Goal: Find specific page/section: Find specific page/section

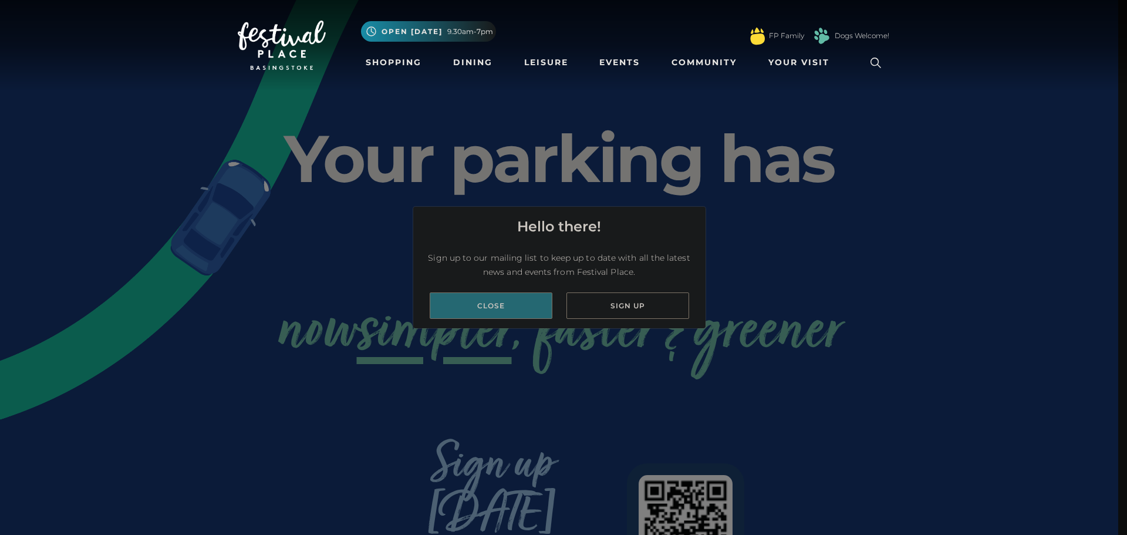
click at [465, 309] on link "Close" at bounding box center [491, 305] width 123 height 26
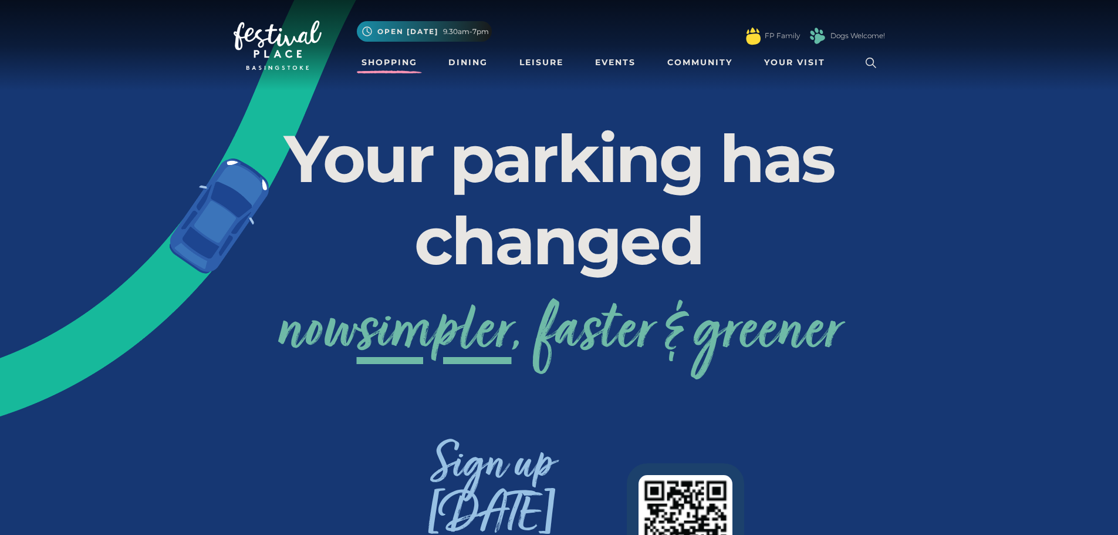
click at [392, 68] on link "Shopping" at bounding box center [389, 63] width 65 height 22
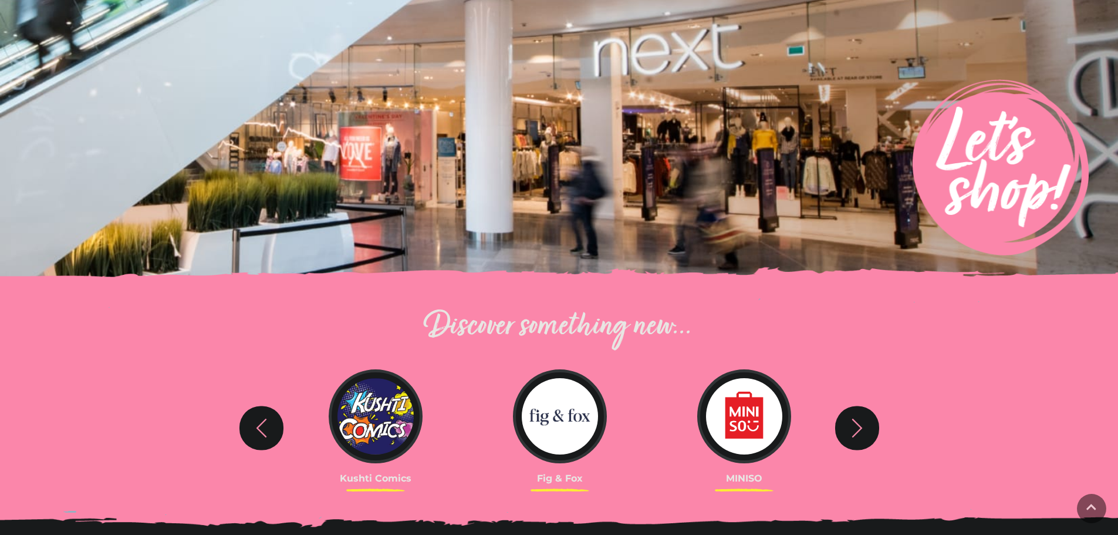
scroll to position [235, 0]
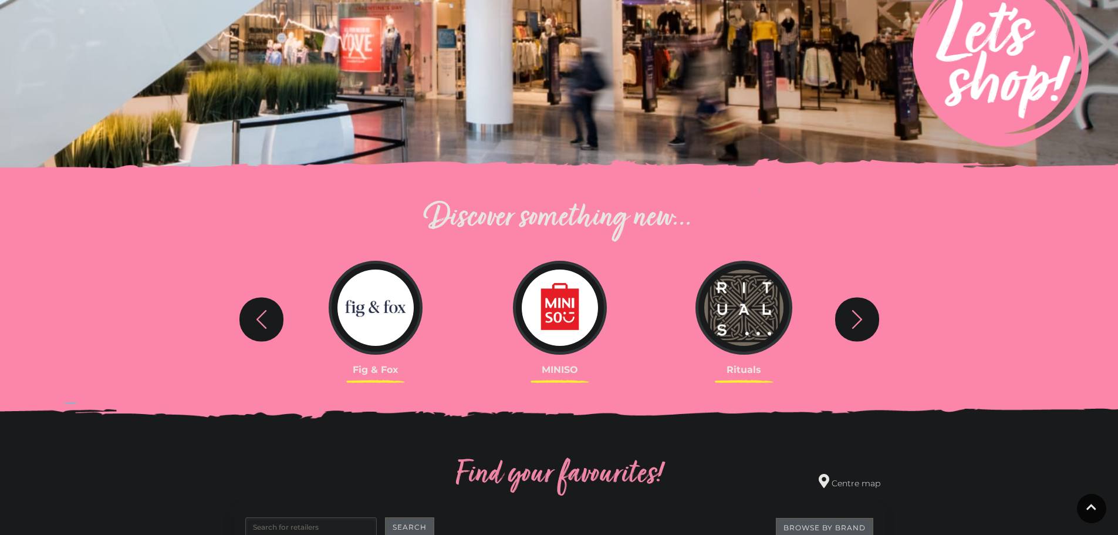
click at [264, 330] on icon "button" at bounding box center [262, 319] width 22 height 22
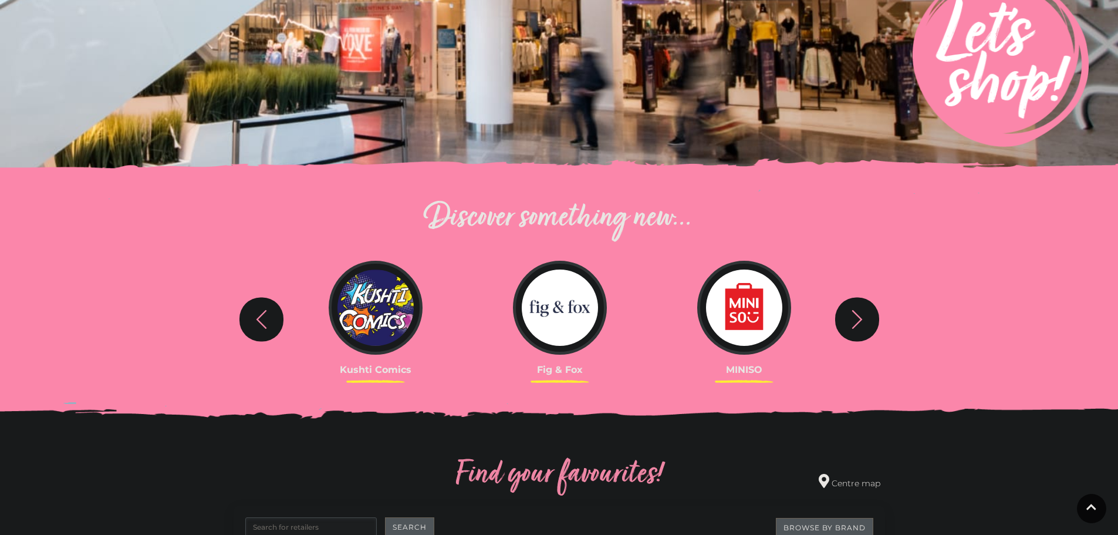
click at [264, 330] on icon "button" at bounding box center [262, 319] width 22 height 22
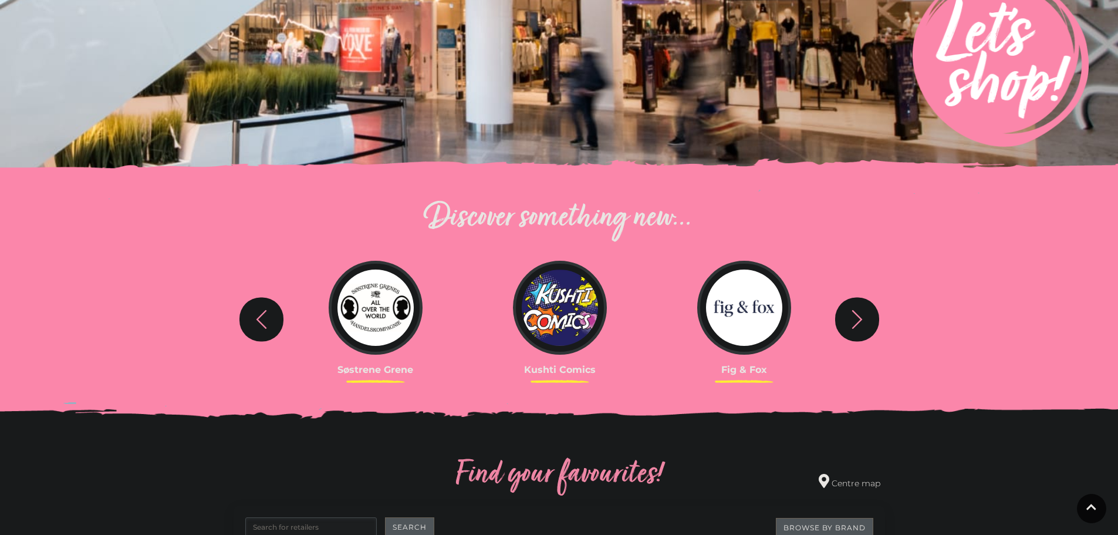
click at [264, 330] on icon "button" at bounding box center [262, 319] width 22 height 22
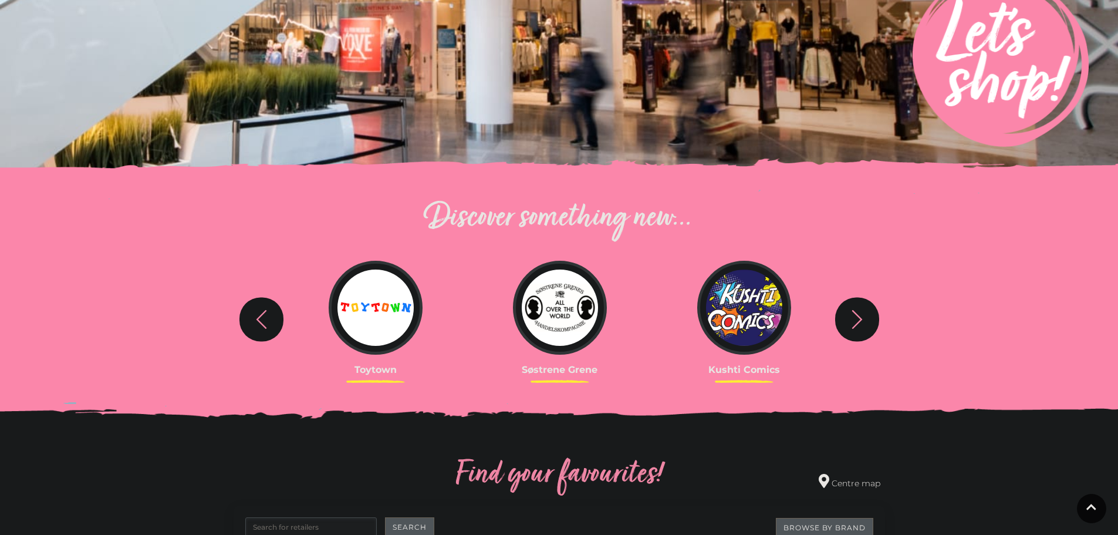
click at [264, 330] on icon "button" at bounding box center [262, 319] width 22 height 22
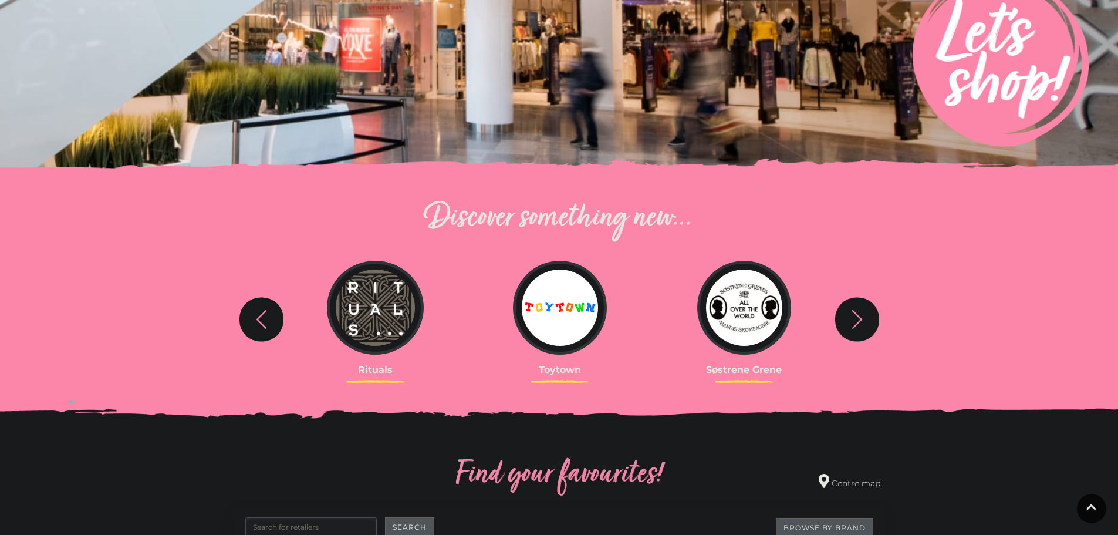
click at [264, 330] on icon "button" at bounding box center [262, 319] width 22 height 22
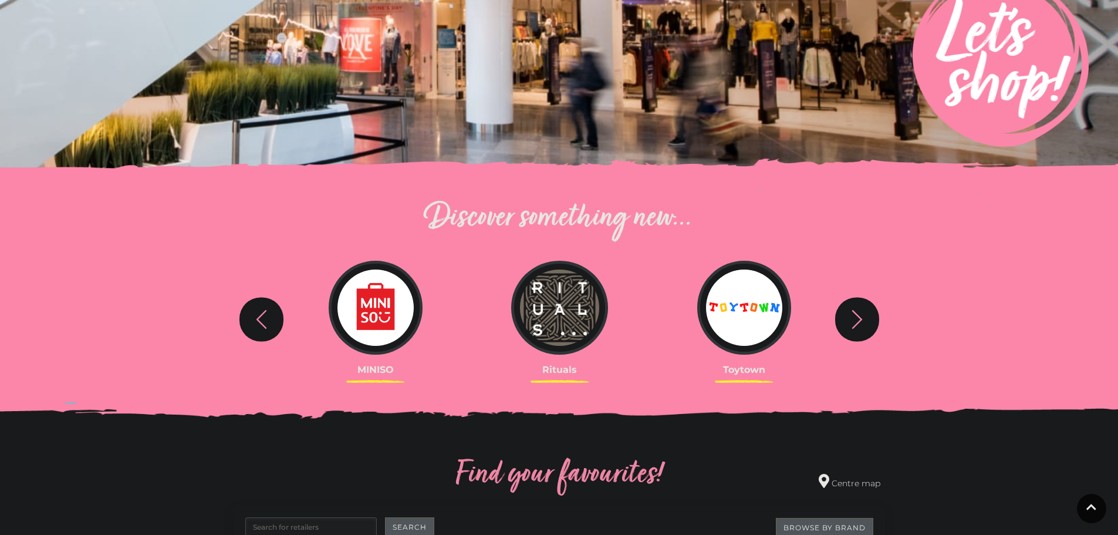
click at [264, 330] on icon "button" at bounding box center [262, 319] width 22 height 22
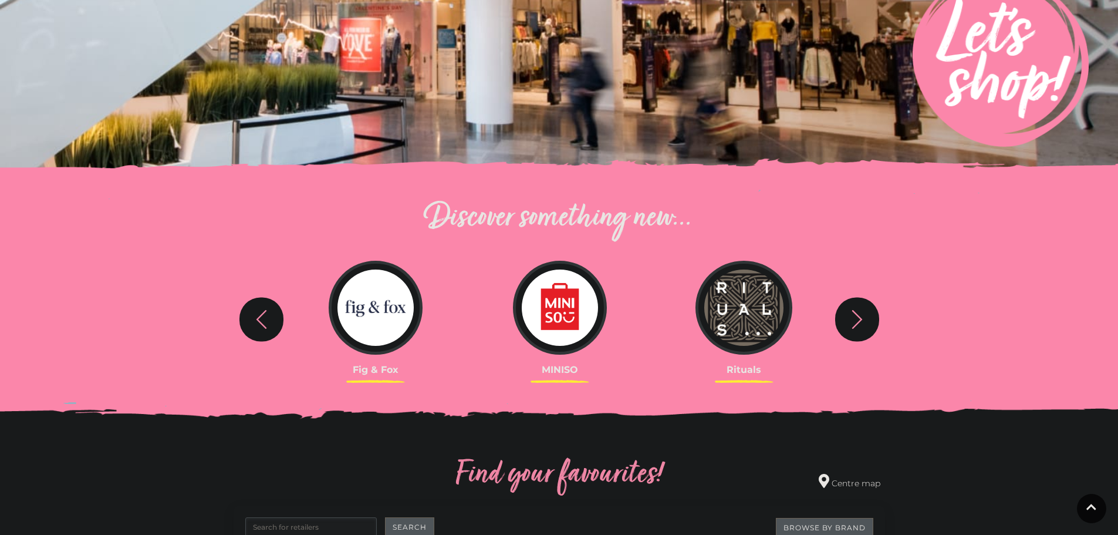
click at [264, 330] on icon "button" at bounding box center [262, 319] width 22 height 22
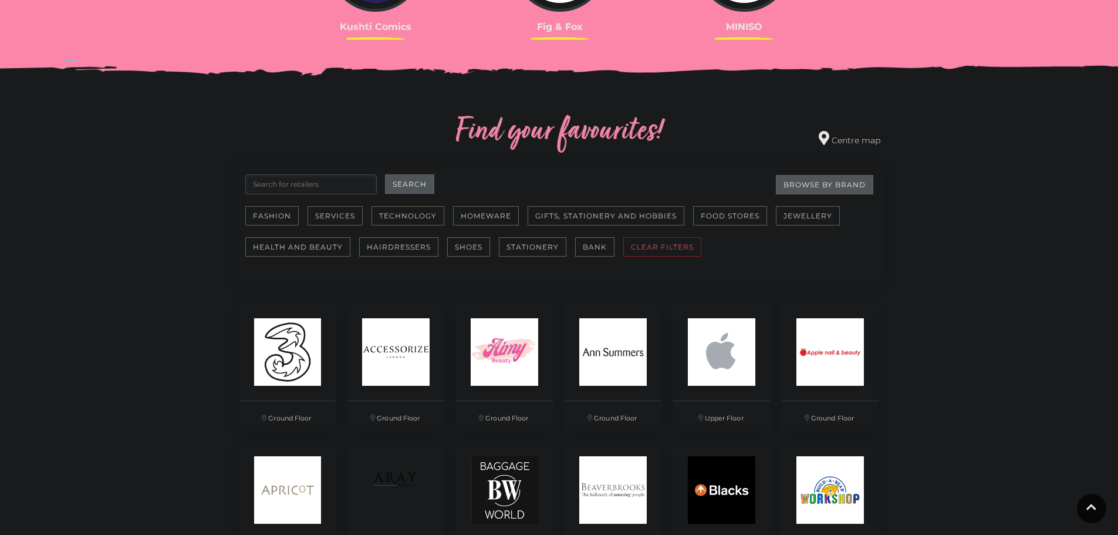
scroll to position [587, 0]
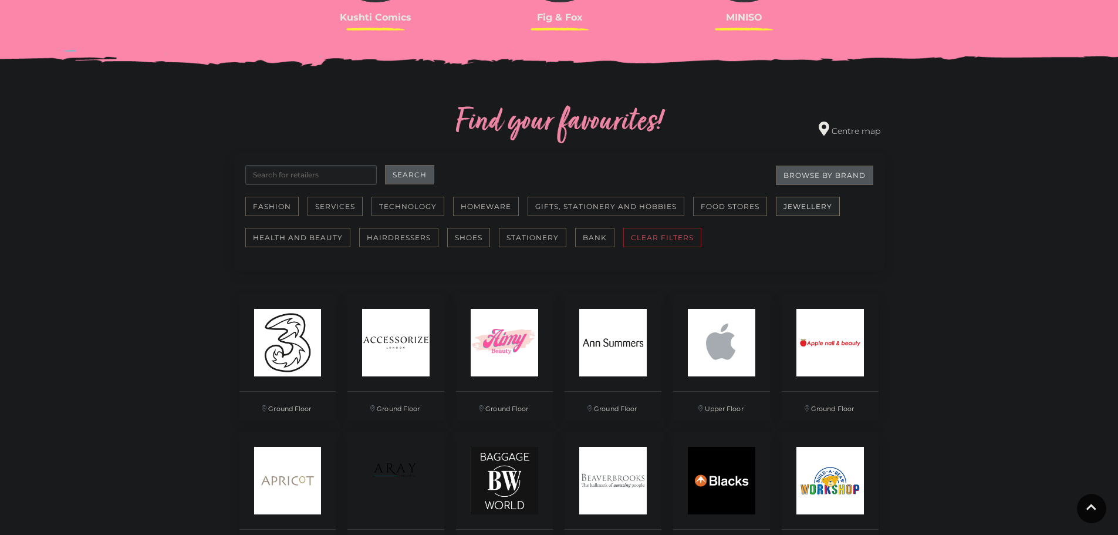
click at [804, 211] on button "Jewellery" at bounding box center [808, 206] width 64 height 19
